Goal: Information Seeking & Learning: Learn about a topic

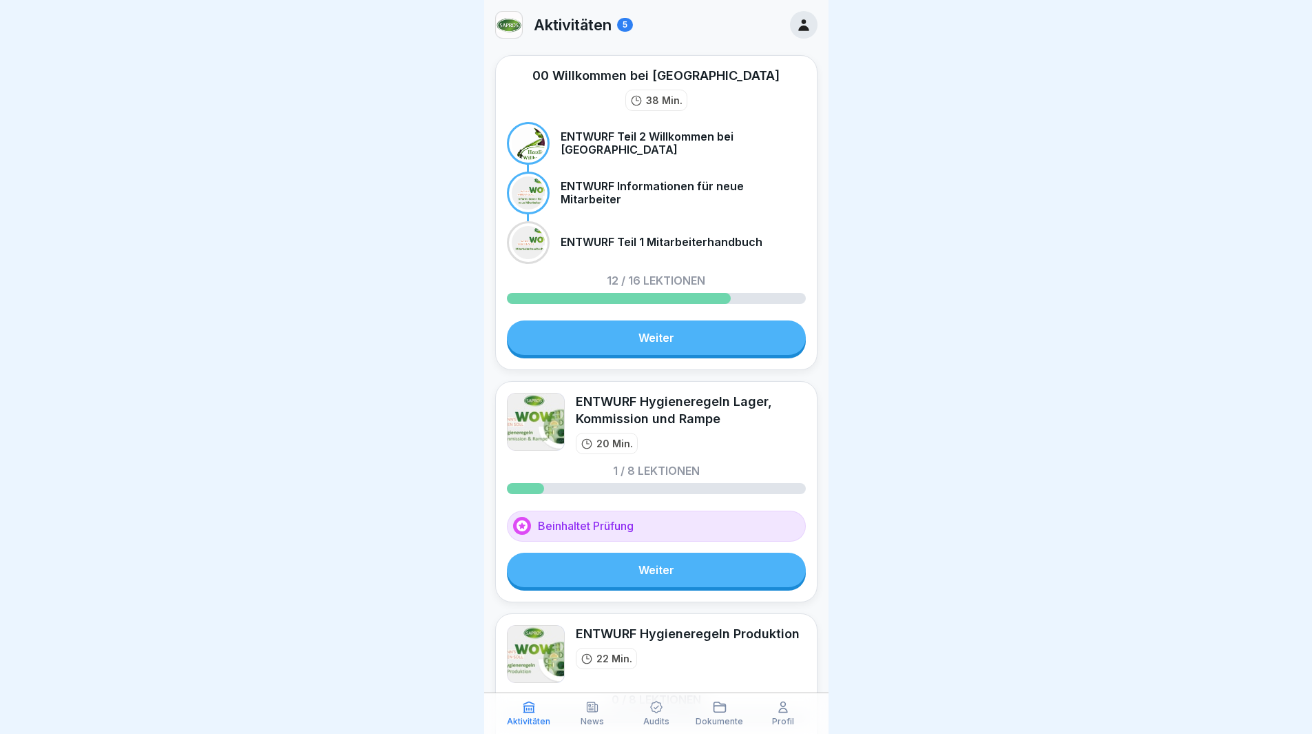
click at [659, 338] on link "Weiter" at bounding box center [656, 337] width 299 height 34
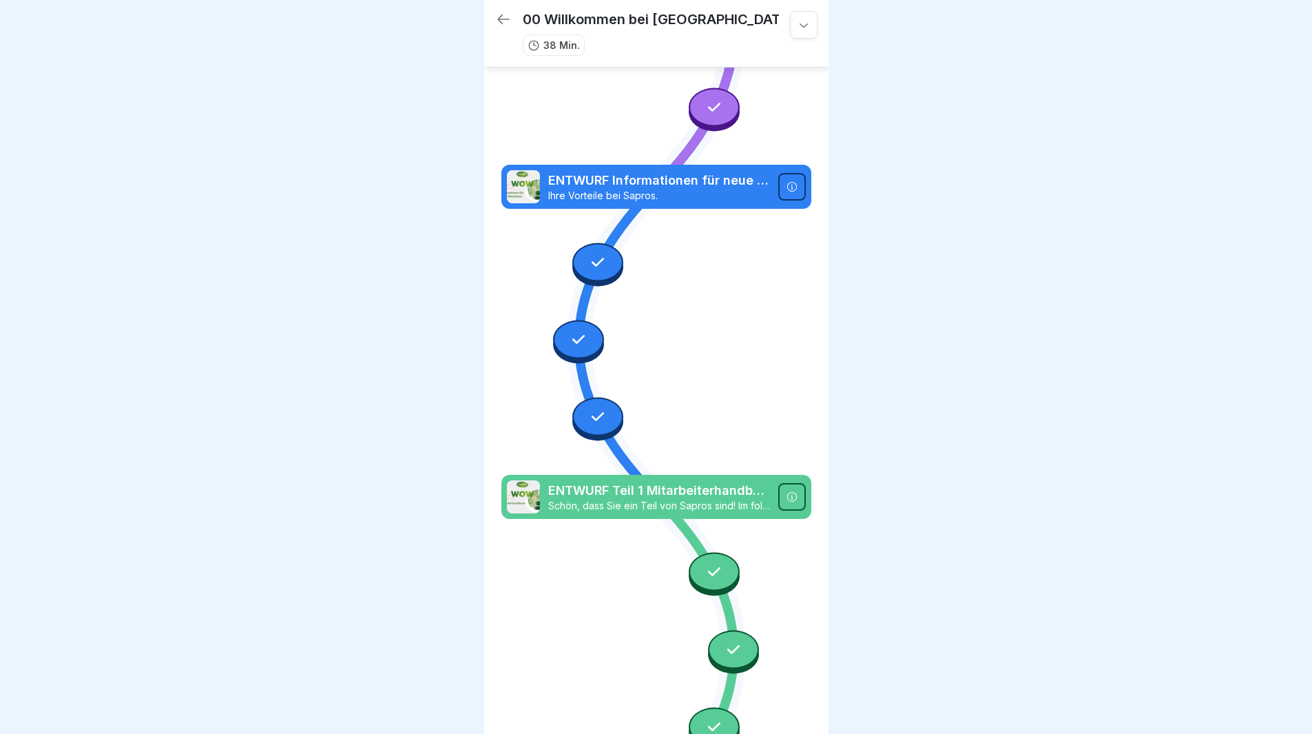
scroll to position [143, 0]
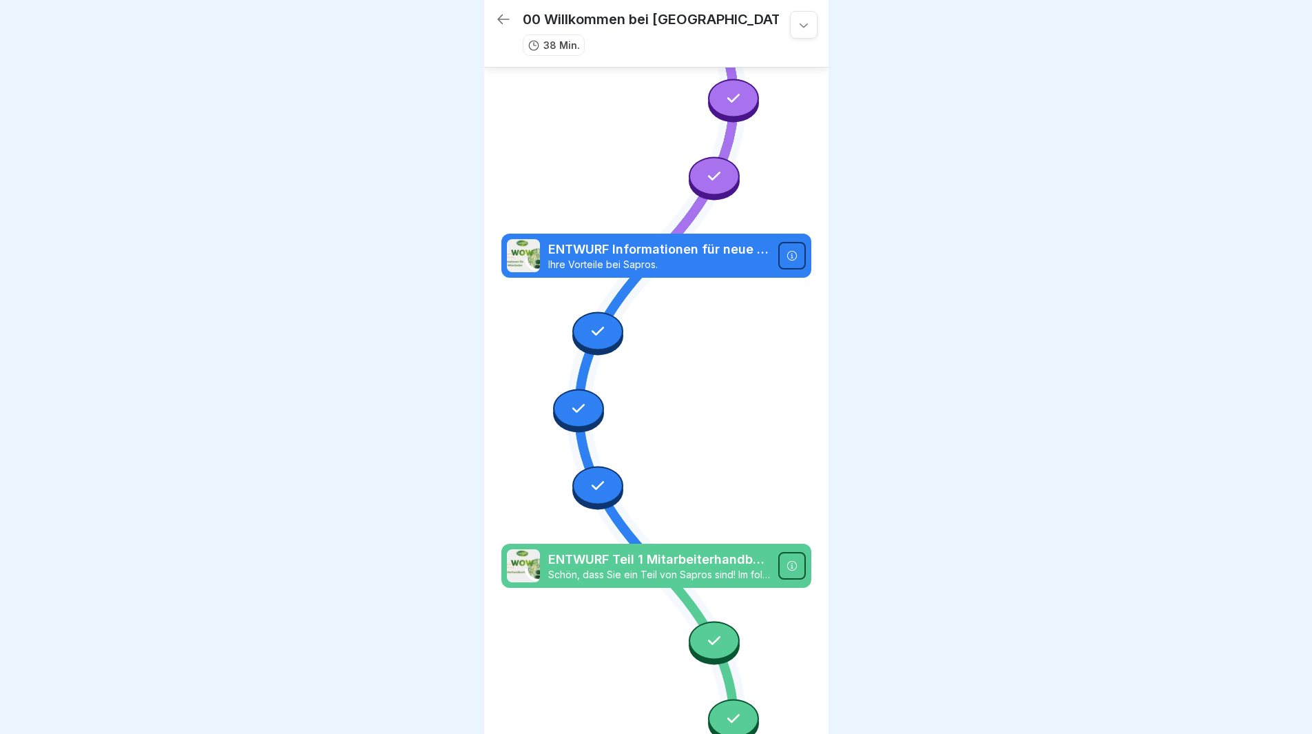
click at [592, 322] on icon at bounding box center [598, 331] width 18 height 18
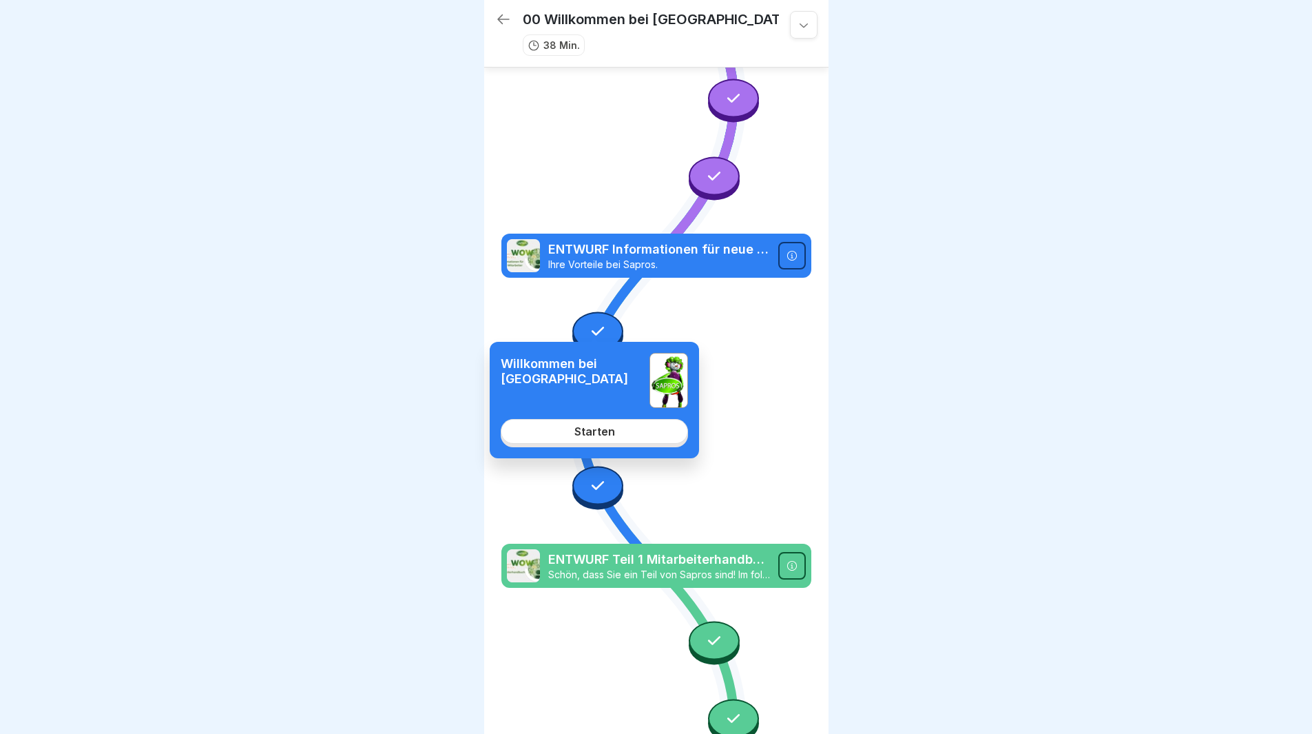
click at [586, 426] on div "Starten" at bounding box center [595, 431] width 41 height 12
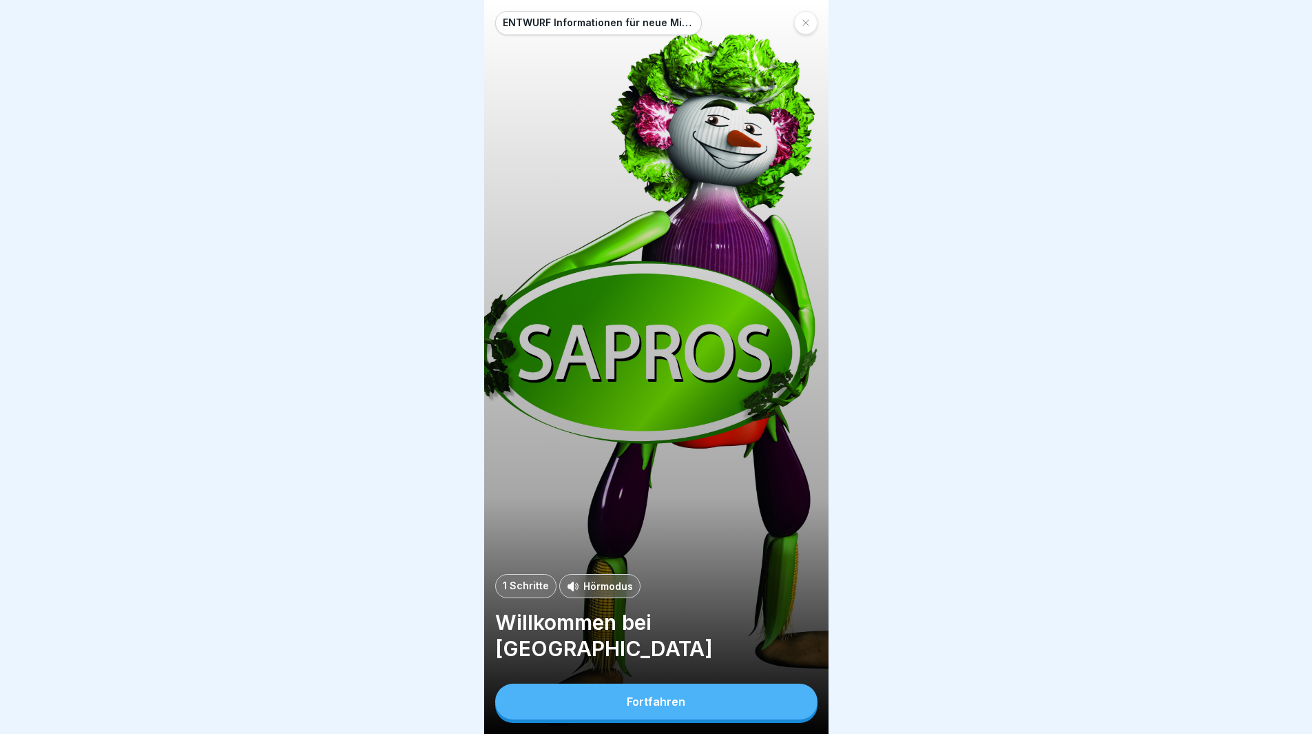
click at [632, 708] on div "Fortfahren" at bounding box center [656, 701] width 59 height 12
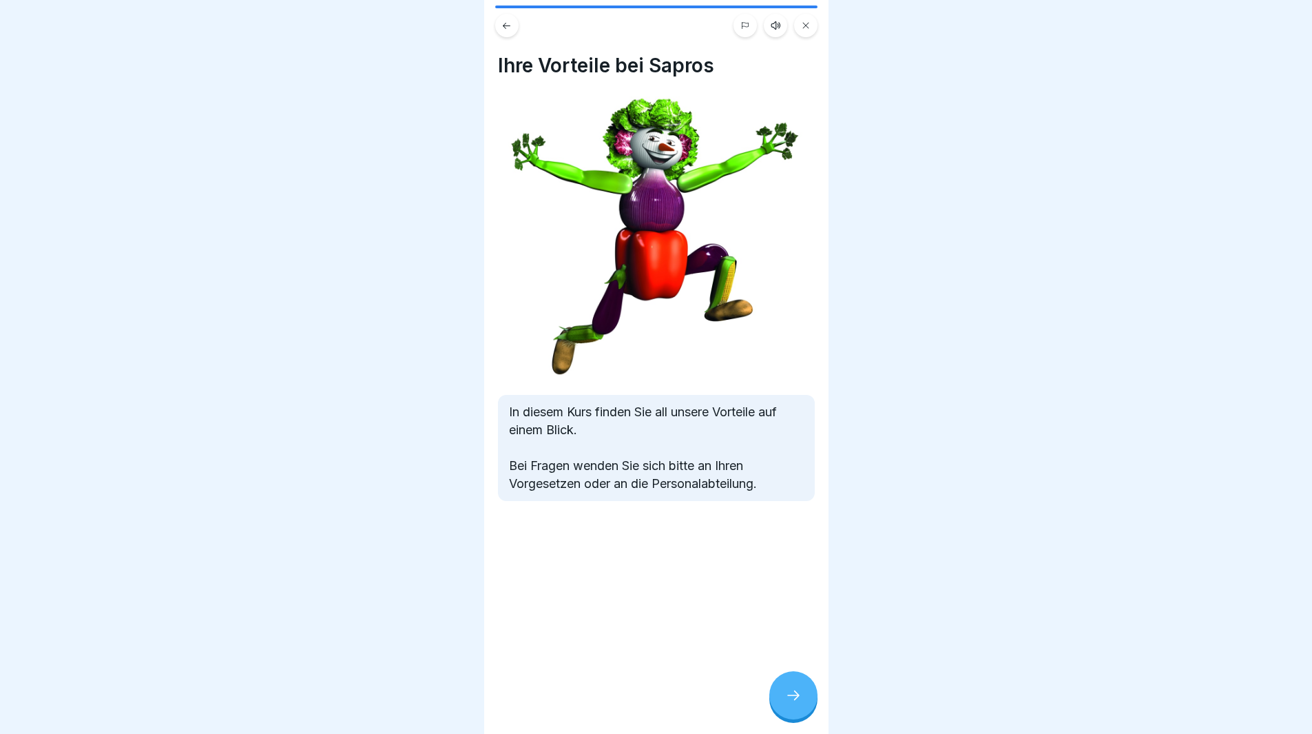
click at [787, 703] on icon at bounding box center [793, 695] width 17 height 17
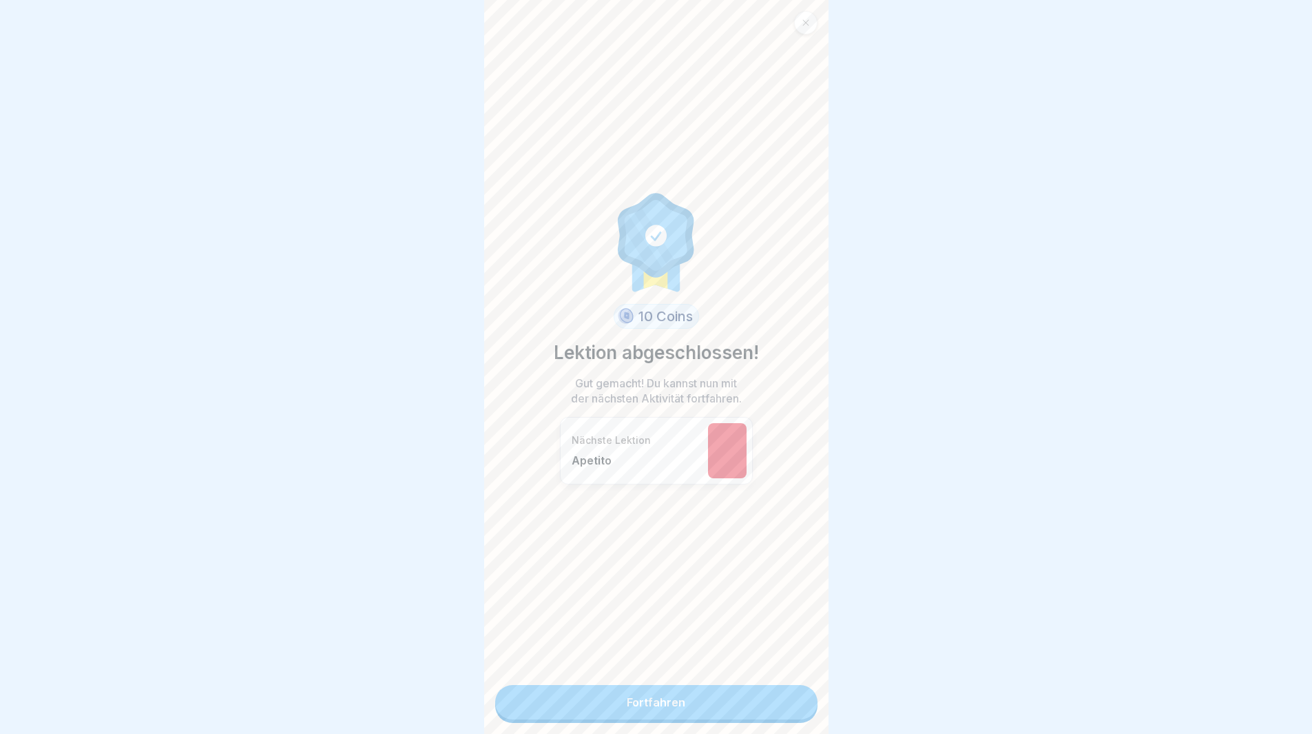
click at [720, 706] on link "Fortfahren" at bounding box center [656, 702] width 322 height 34
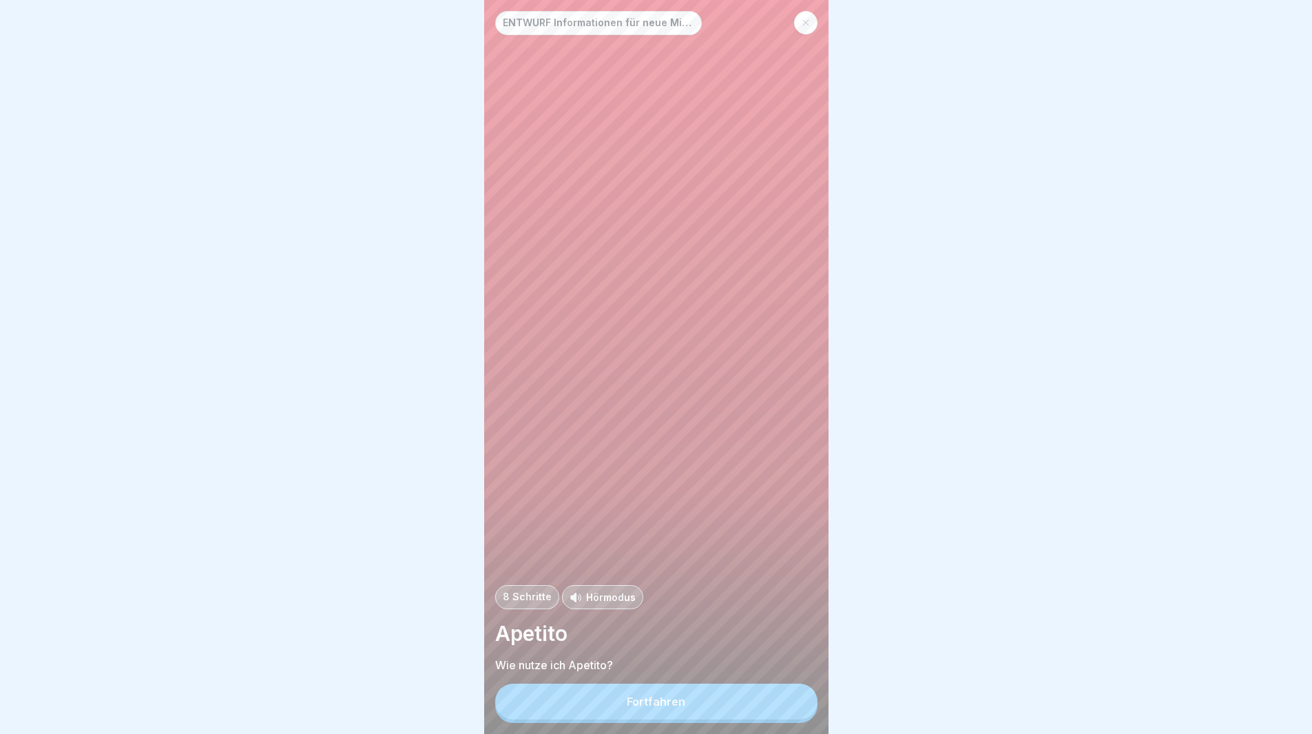
click at [643, 714] on button "Fortfahren" at bounding box center [656, 701] width 322 height 36
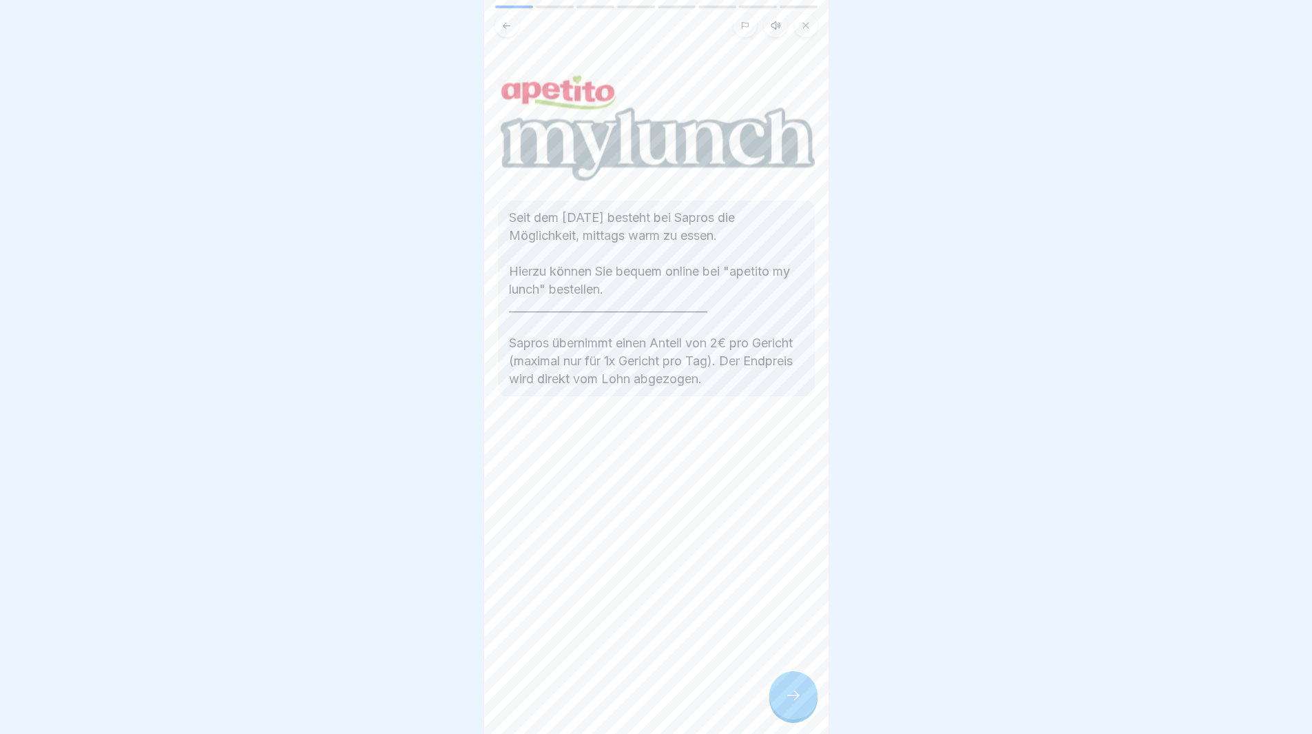
click at [777, 687] on div at bounding box center [794, 695] width 48 height 48
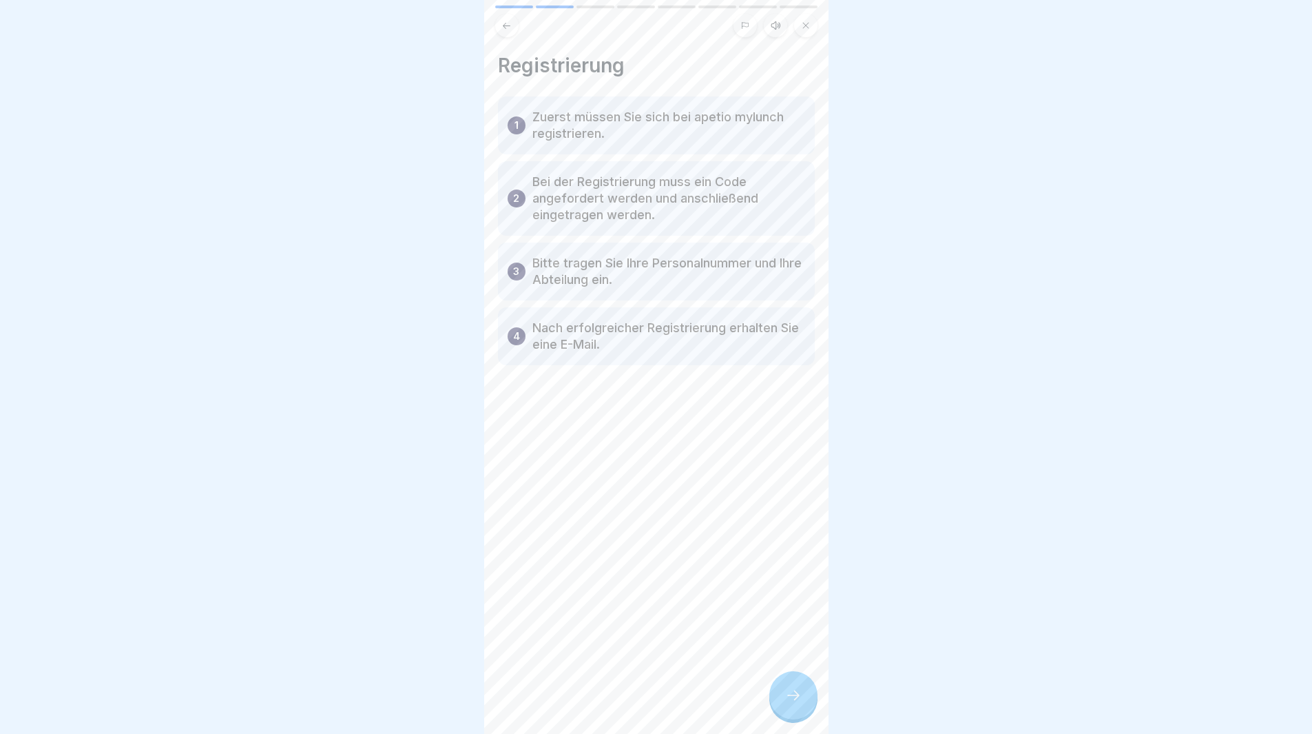
click at [790, 698] on icon at bounding box center [793, 695] width 17 height 17
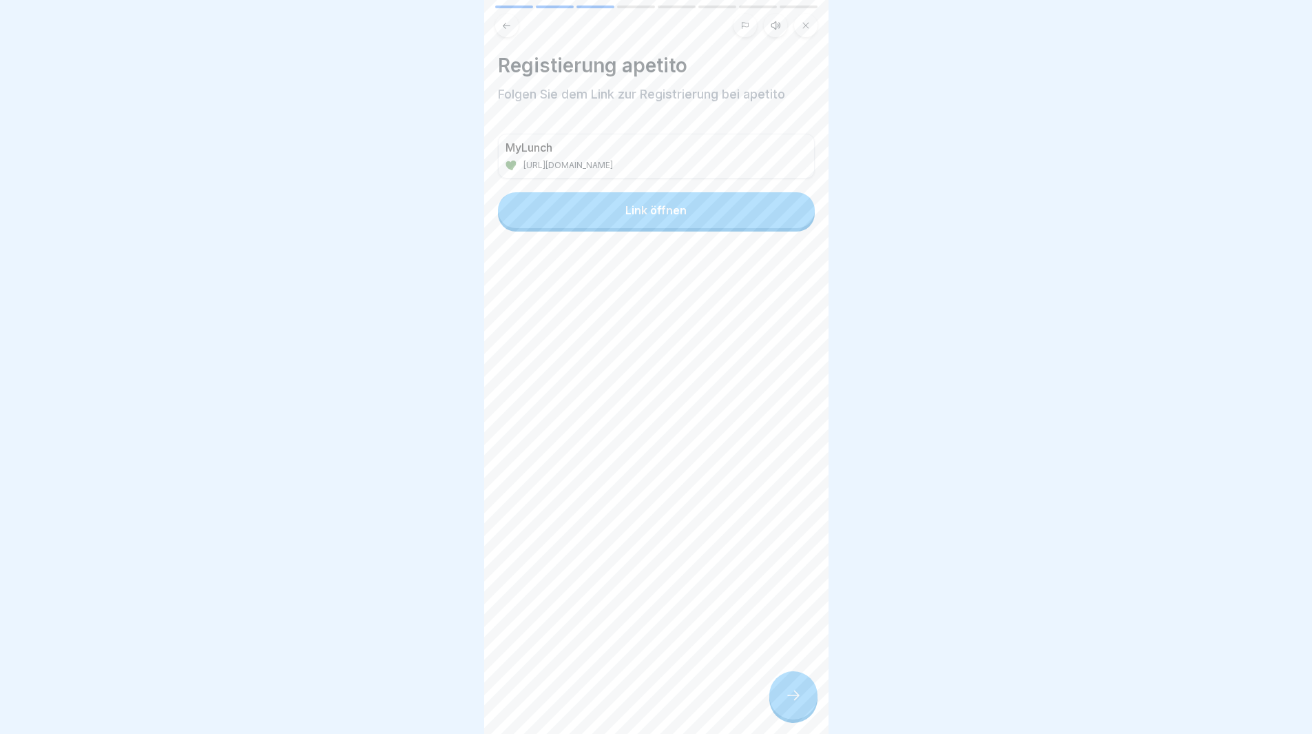
click at [641, 204] on div "Link öffnen" at bounding box center [656, 210] width 61 height 12
